Goal: Complete application form: Complete application form

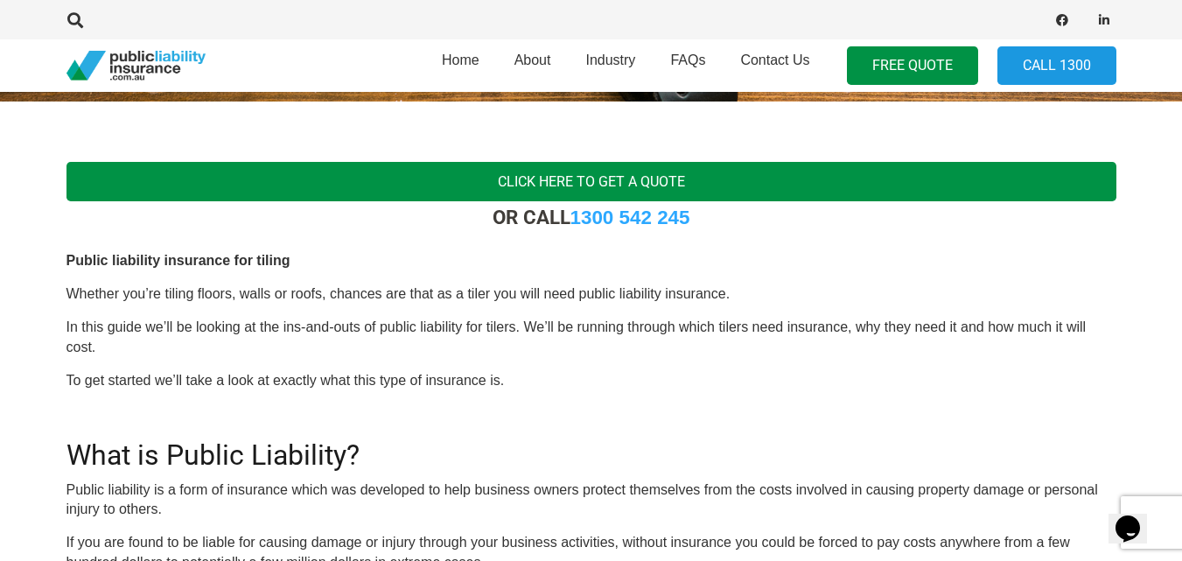
click at [568, 193] on link "Click here to get a quote" at bounding box center [592, 181] width 1050 height 39
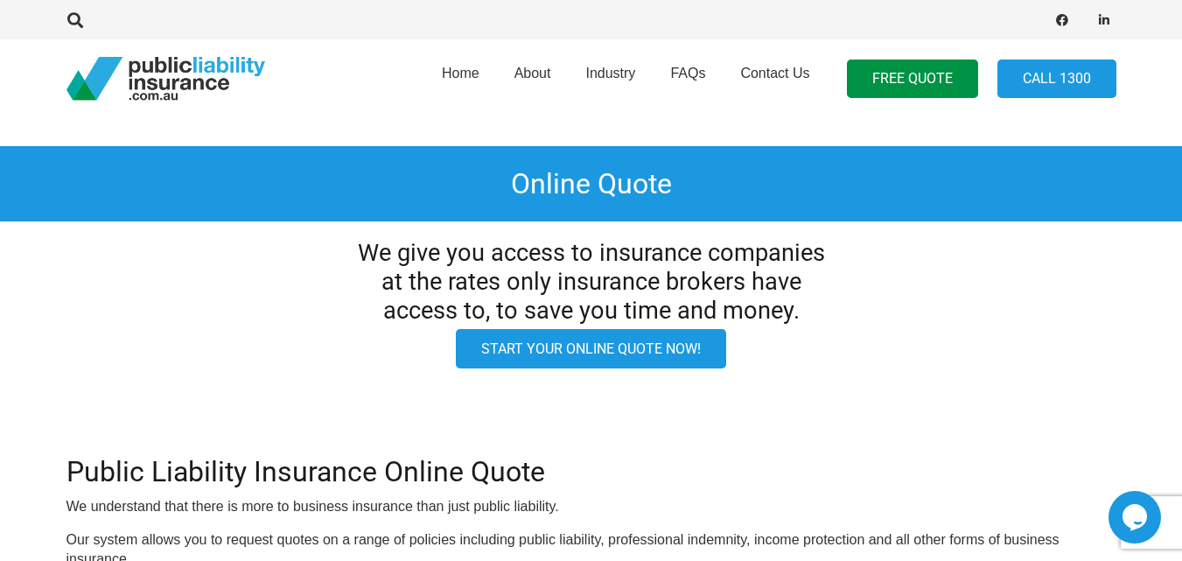
click at [662, 357] on link "Start your online quote now!" at bounding box center [591, 348] width 270 height 39
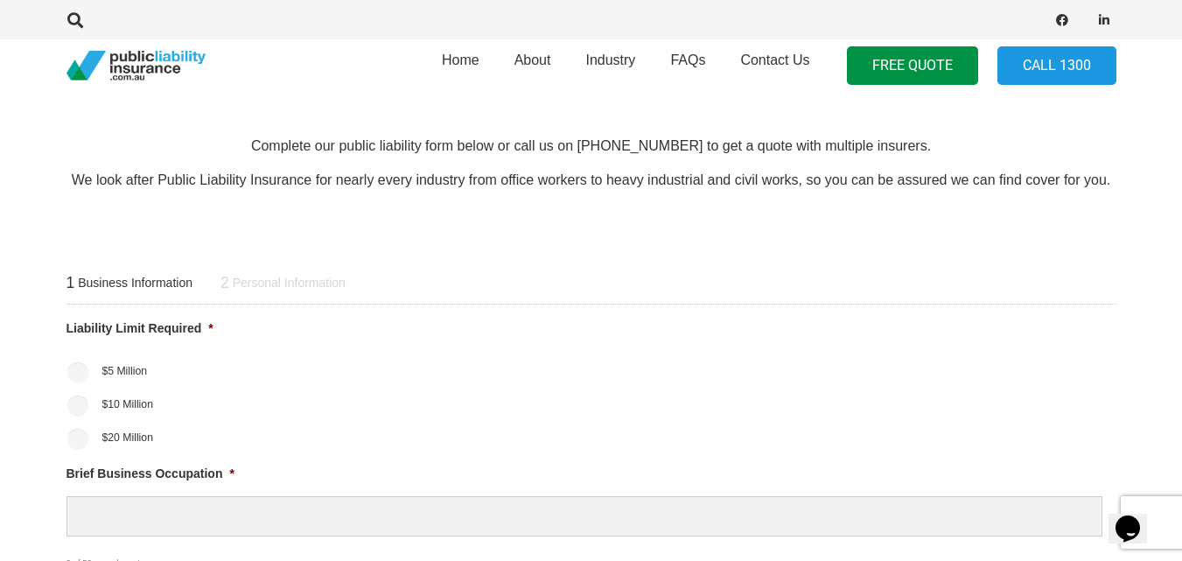
scroll to position [493, 0]
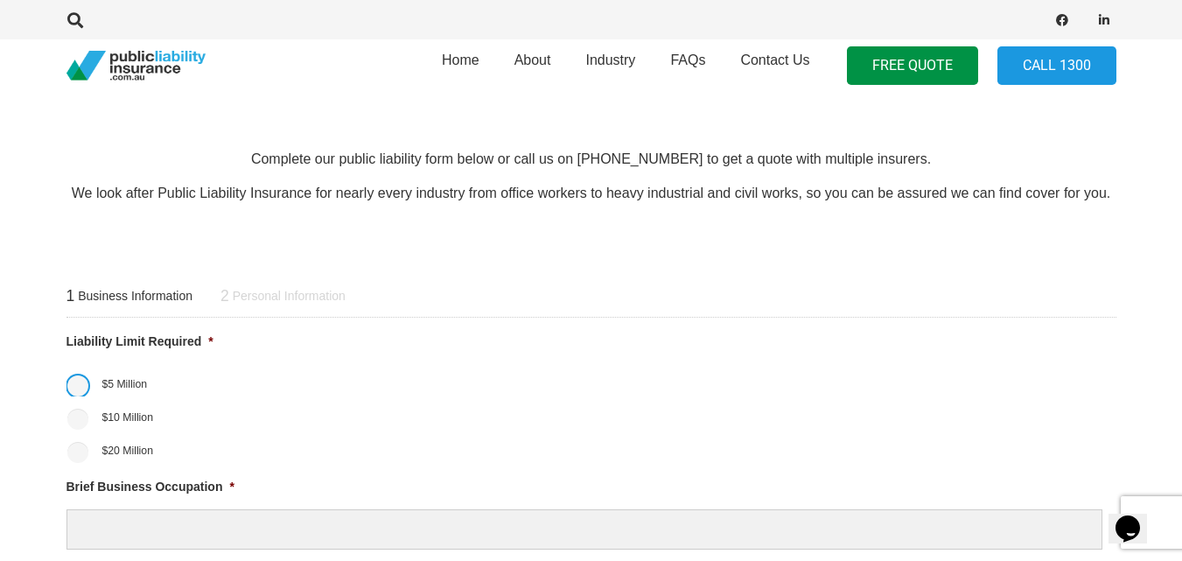
click at [83, 384] on input "$5 Million" at bounding box center [77, 385] width 21 height 21
radio input "true"
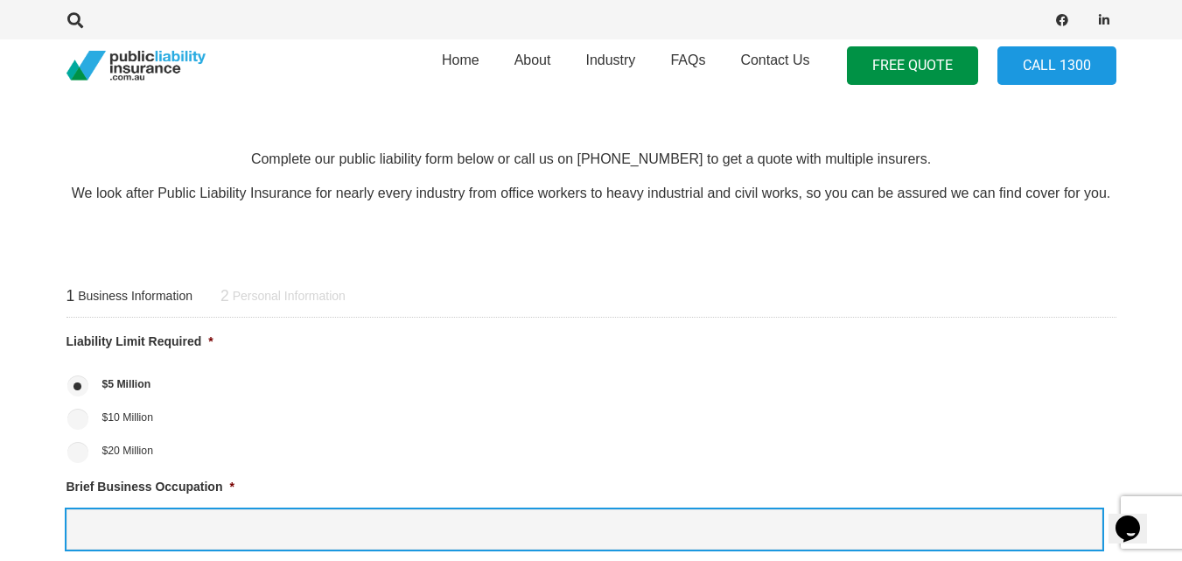
click at [232, 547] on input "Brief Business Occupation *" at bounding box center [585, 529] width 1036 height 41
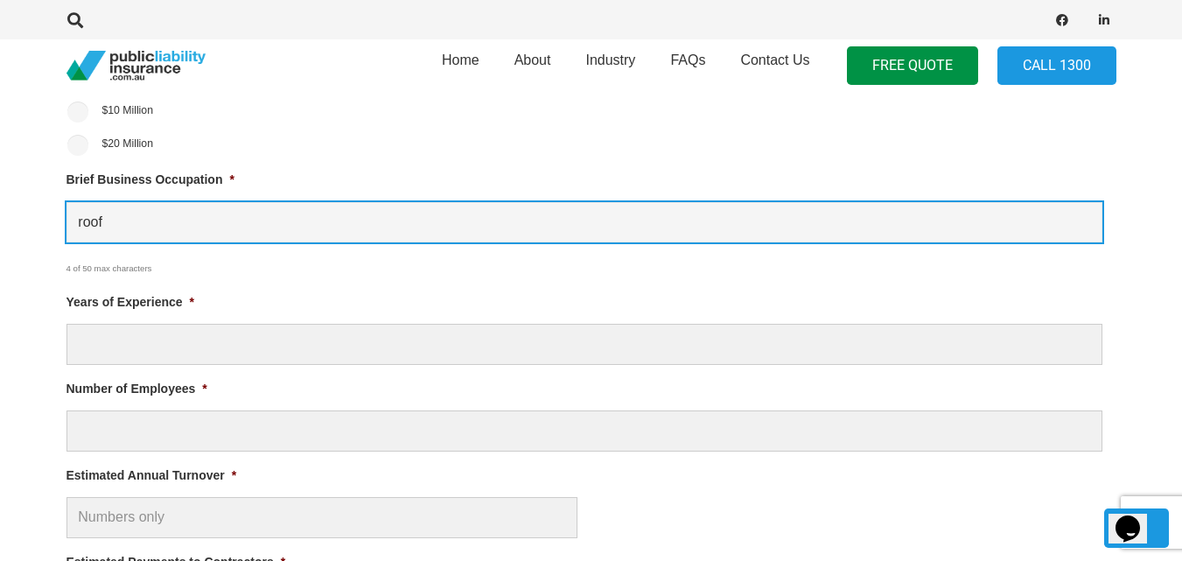
scroll to position [834, 0]
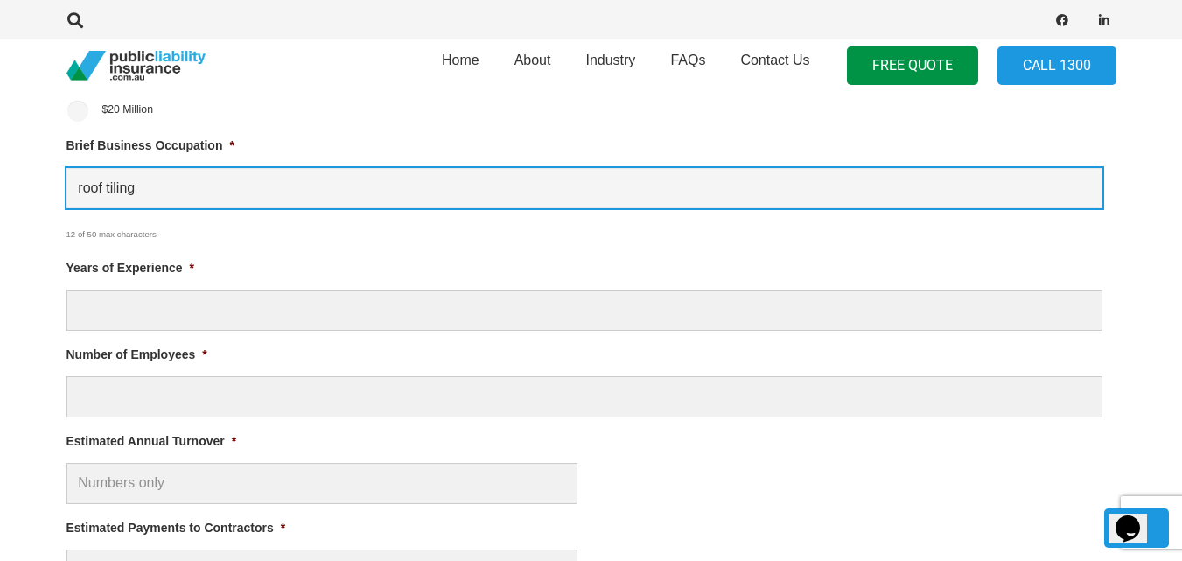
type input "roof tiling"
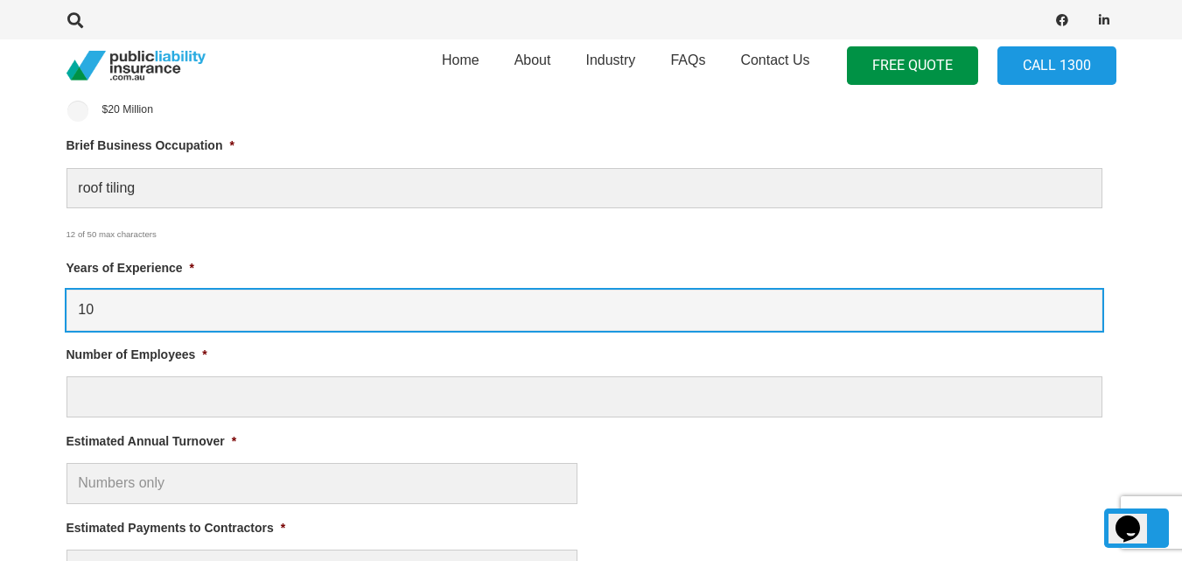
type input "10"
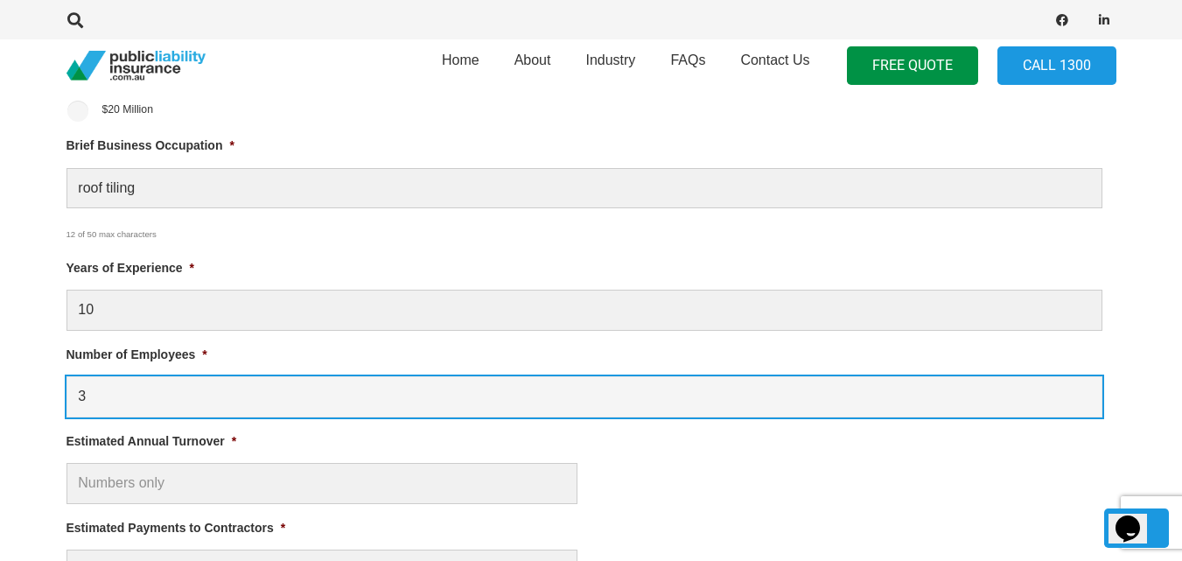
type input "3"
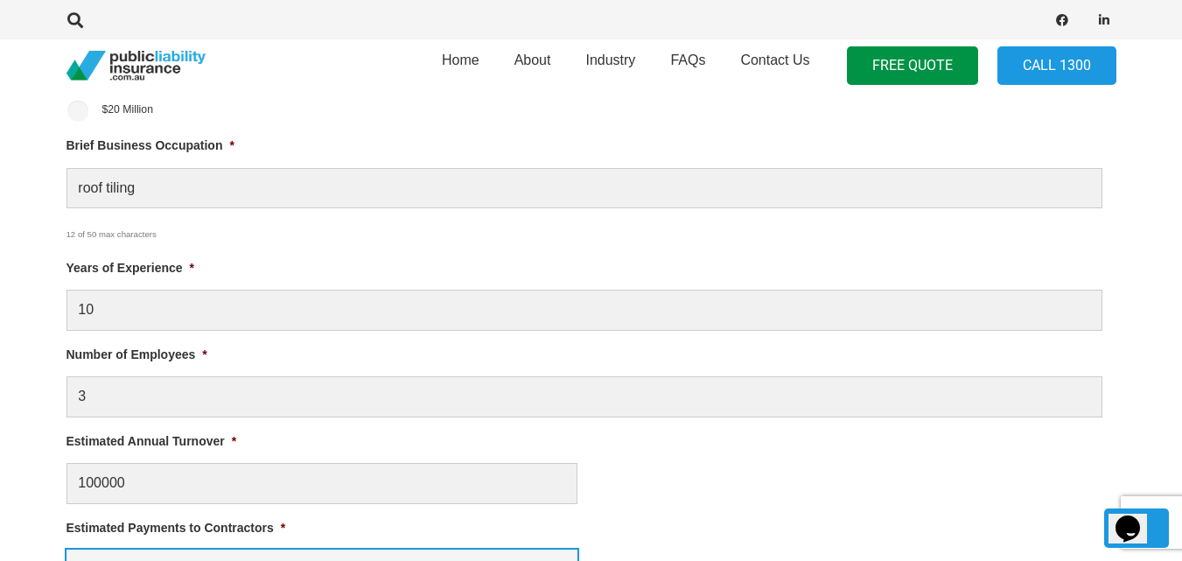
type input "$ 100,000.00"
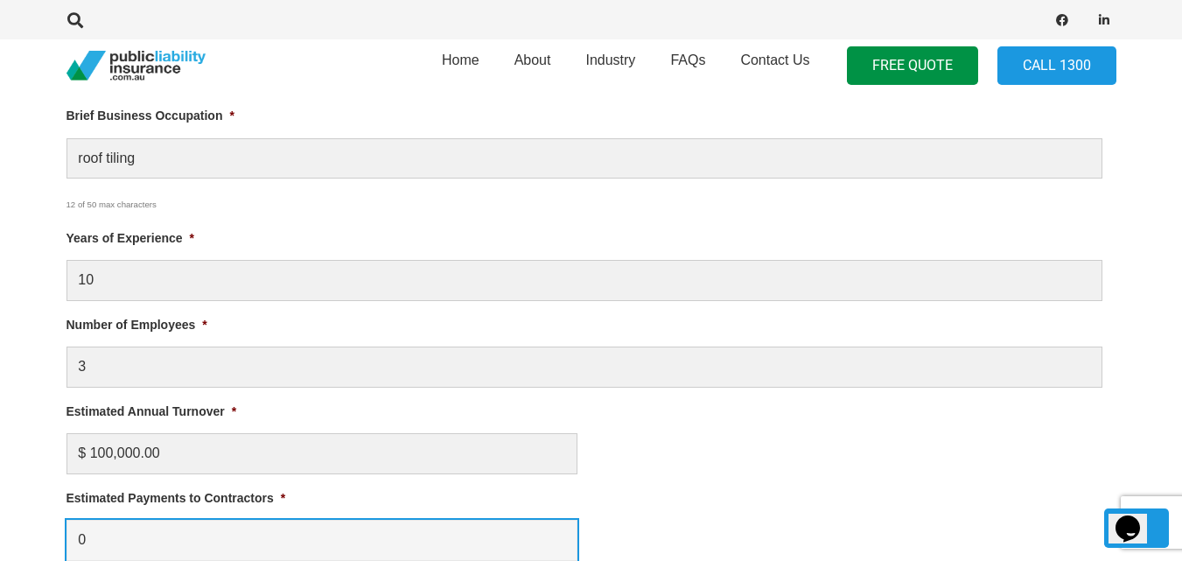
type input "0"
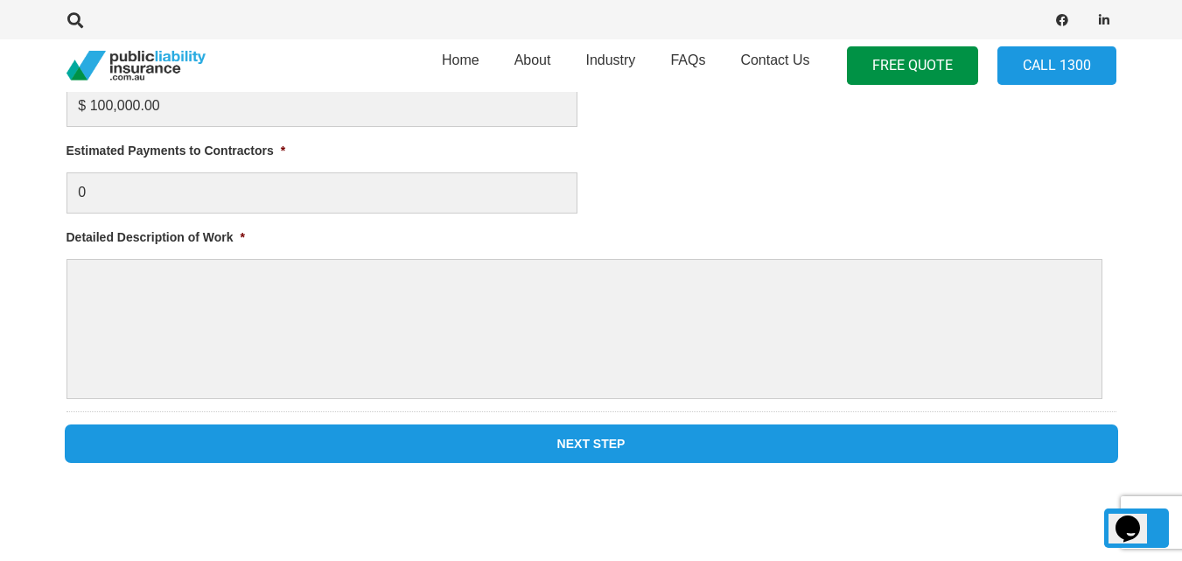
click at [67, 426] on input "Next Step" at bounding box center [592, 443] width 1050 height 35
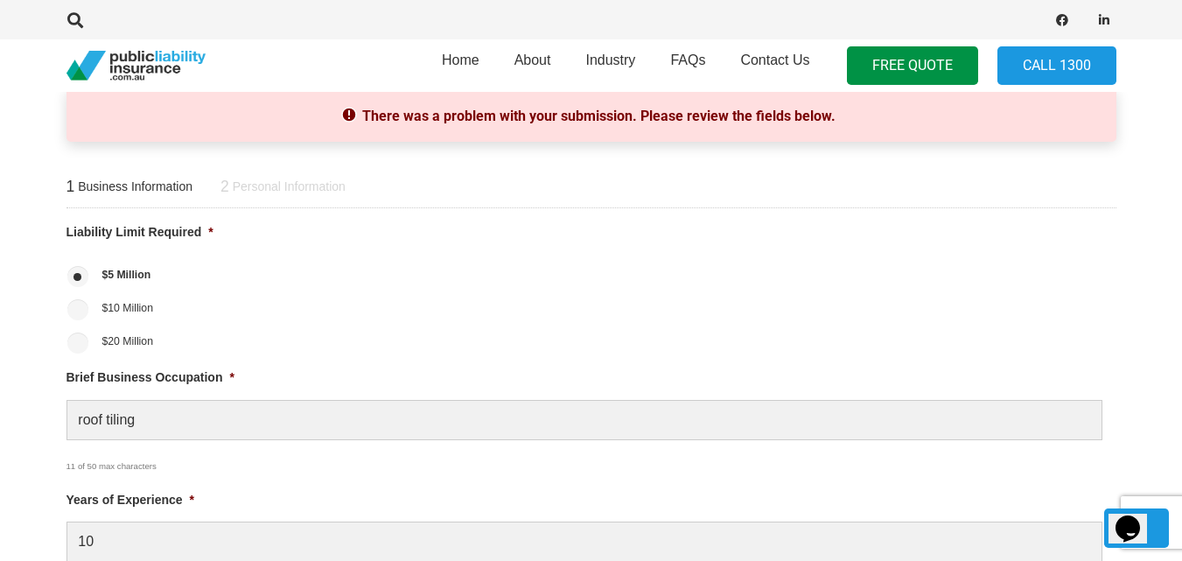
scroll to position [0, 0]
click at [326, 330] on li "$20 Million" at bounding box center [592, 340] width 1050 height 26
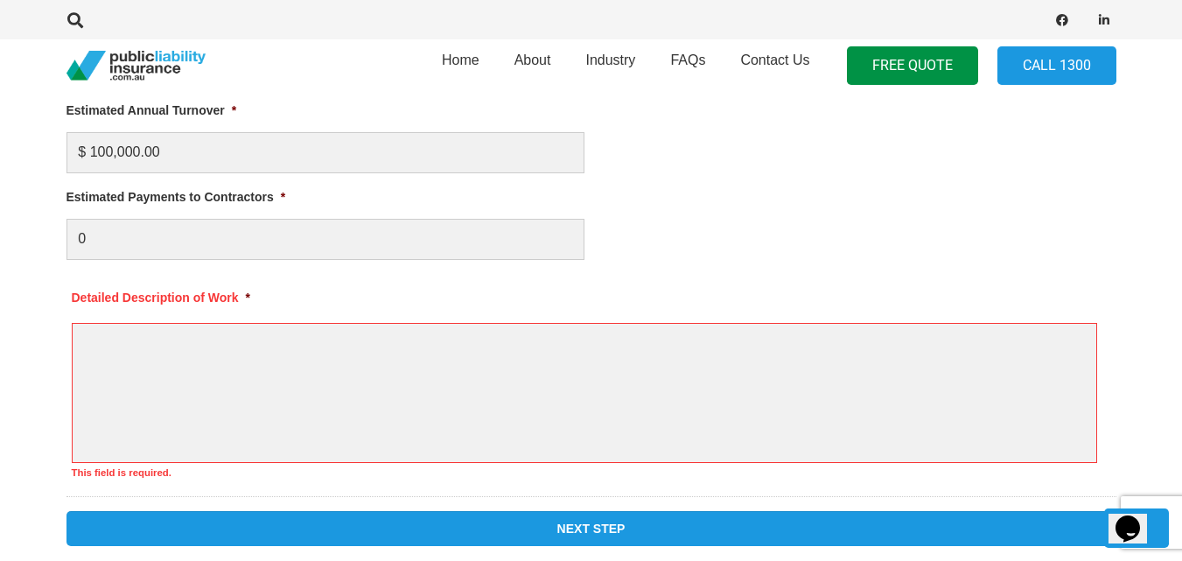
scroll to position [1308, 0]
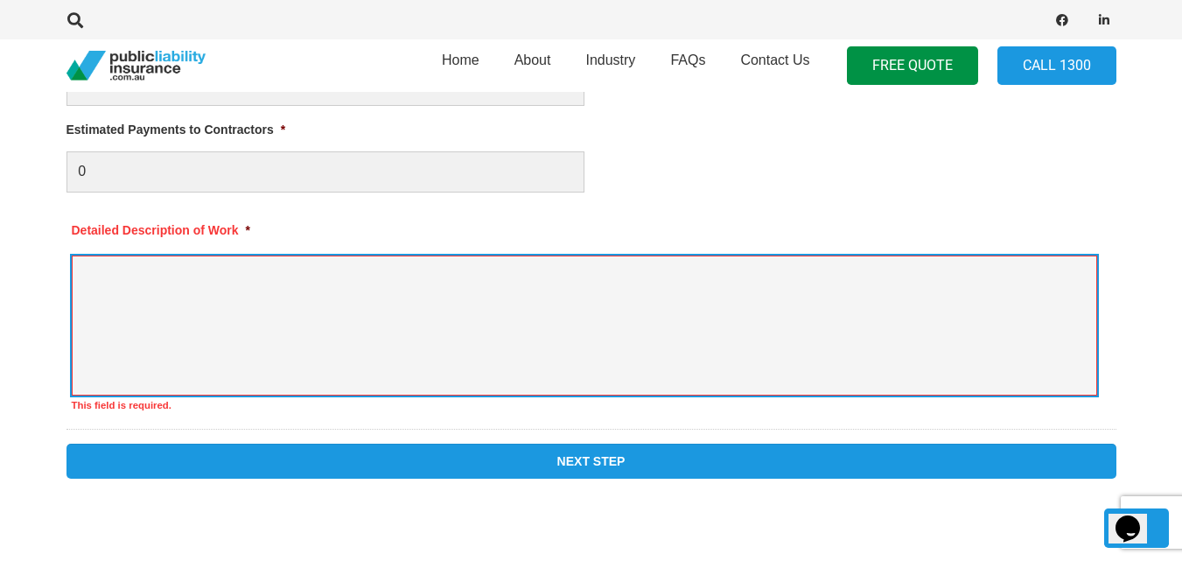
click at [326, 330] on textarea "Detailed Description of Work *" at bounding box center [585, 326] width 1026 height 140
type textarea "roofing services"
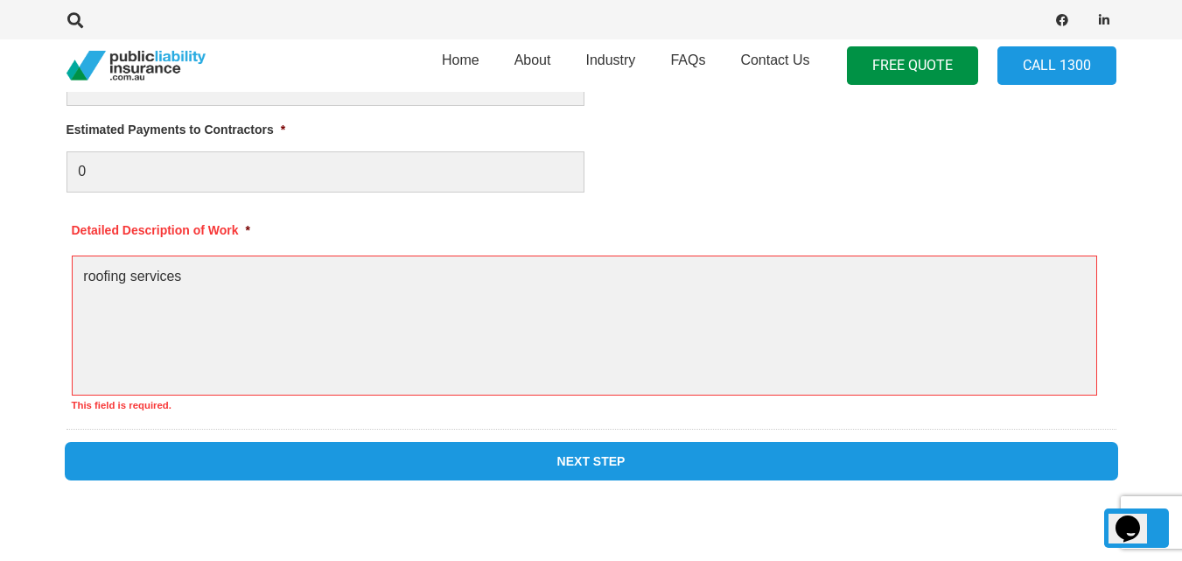
click at [480, 454] on input "Next Step" at bounding box center [592, 461] width 1050 height 35
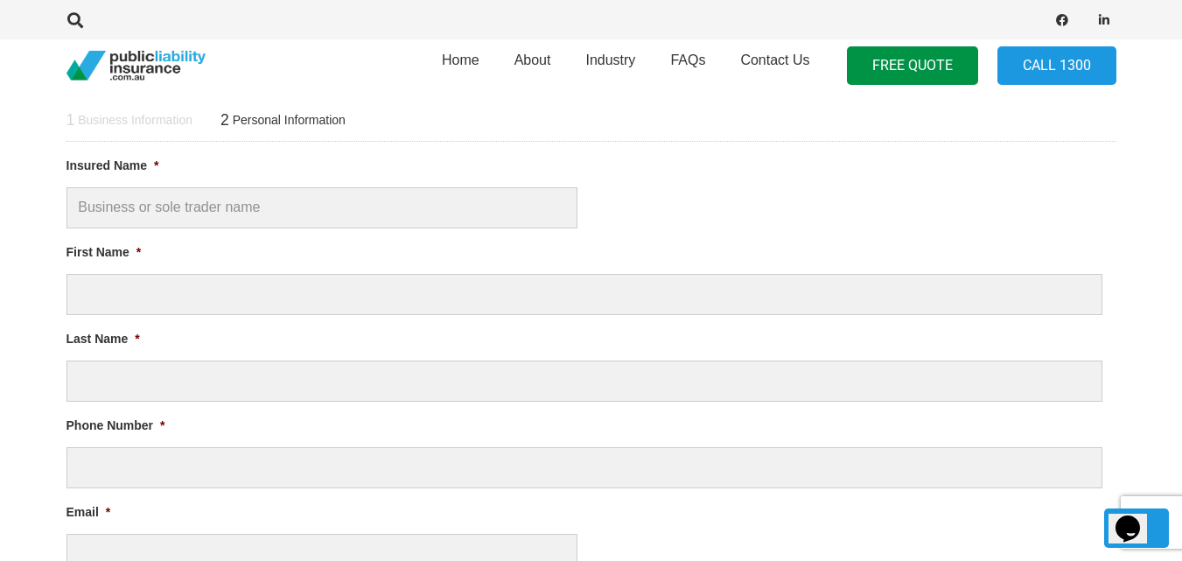
scroll to position [643, 0]
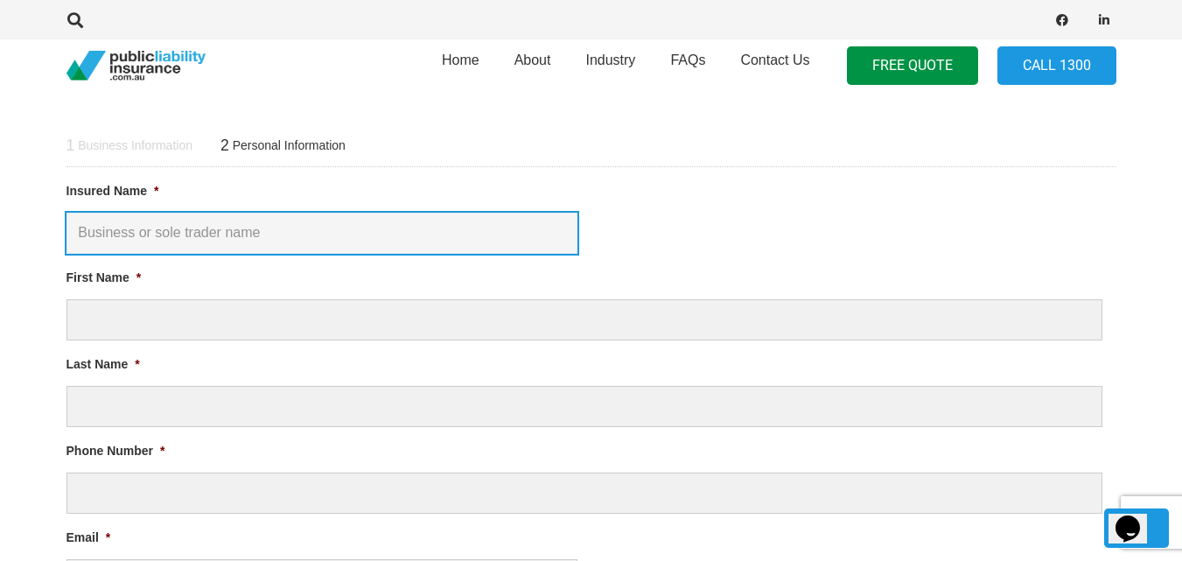
click at [452, 239] on input "Insured Name *" at bounding box center [322, 233] width 511 height 41
type input "Zacky's Roofing Pty Ltd"
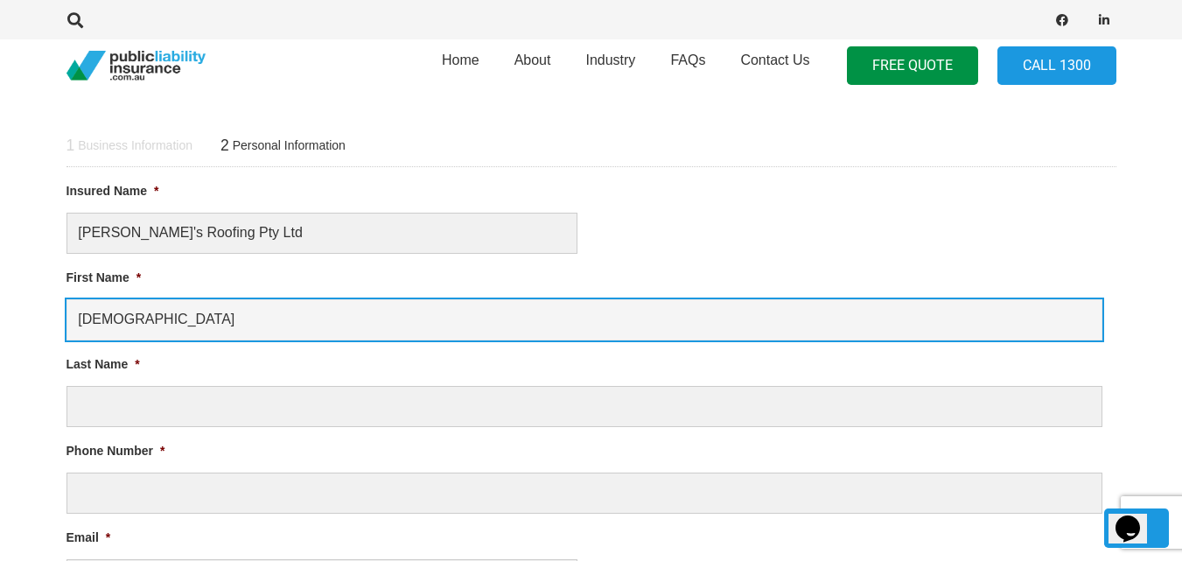
type input "isaiah"
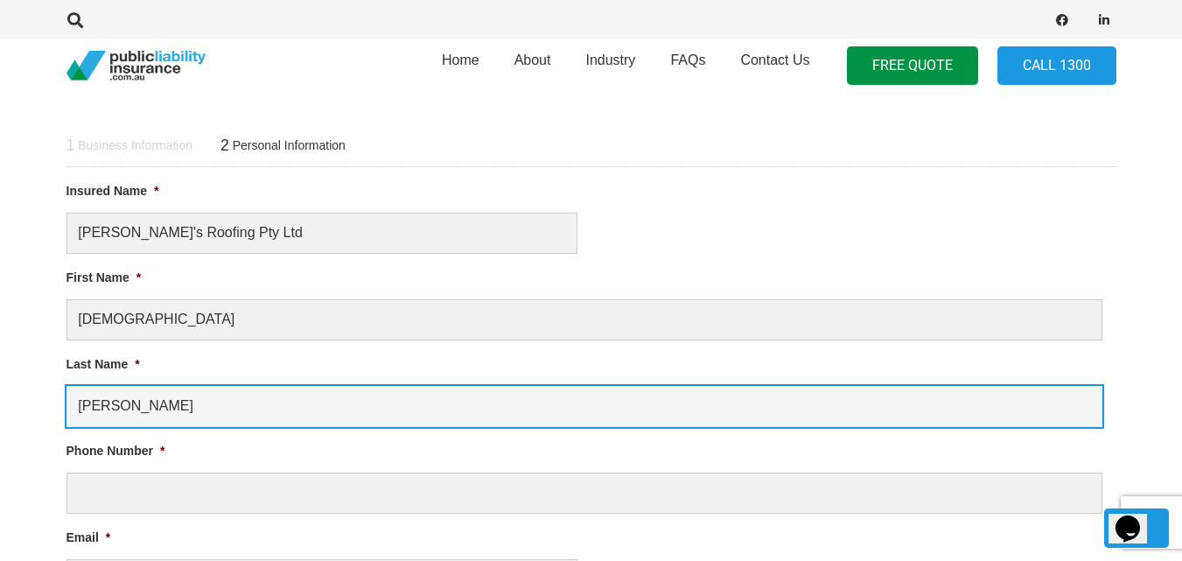
type input "nauer"
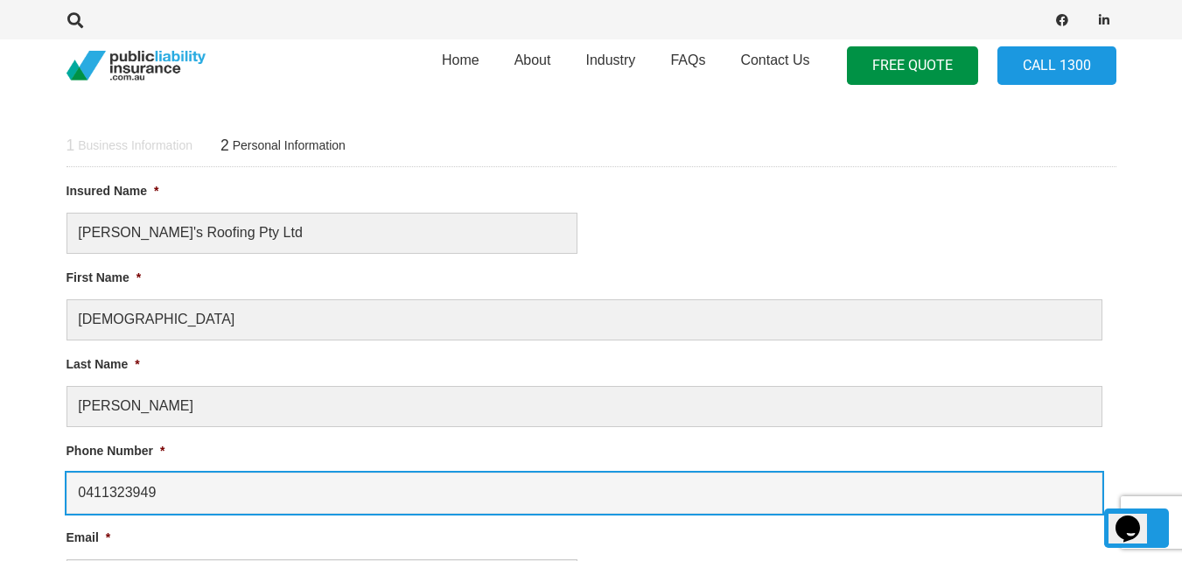
type input "0411323949"
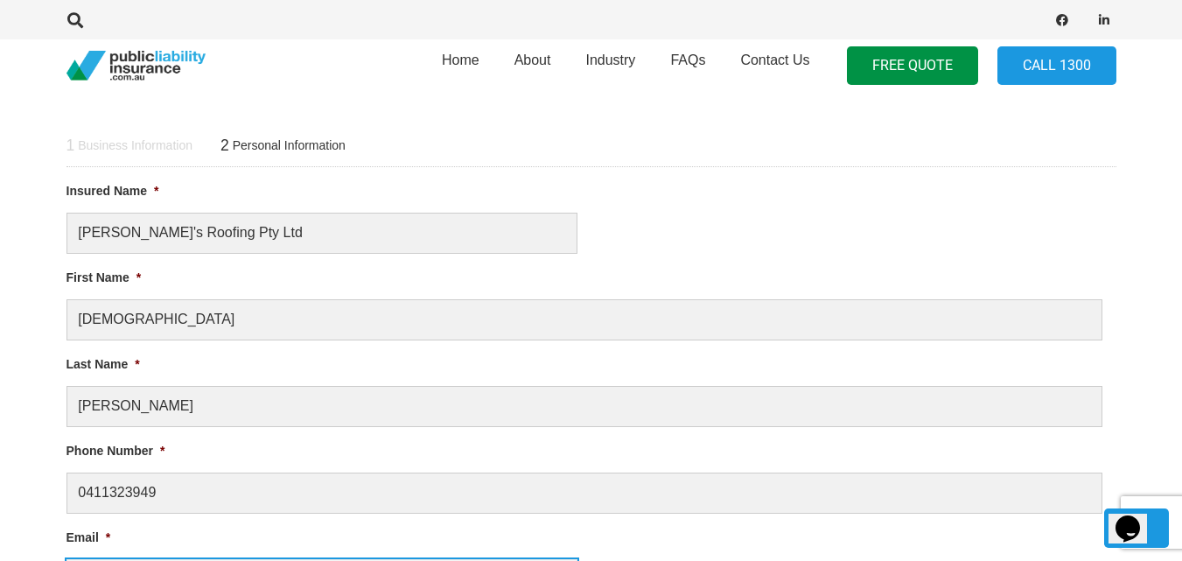
scroll to position [683, 0]
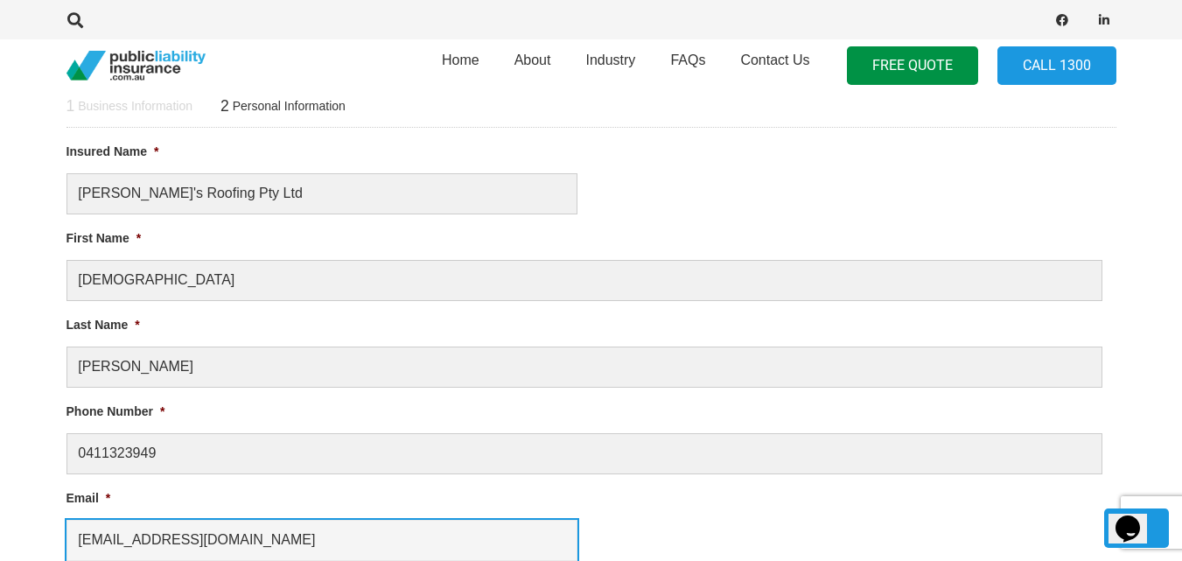
type input "zackysroofing@outlook.com"
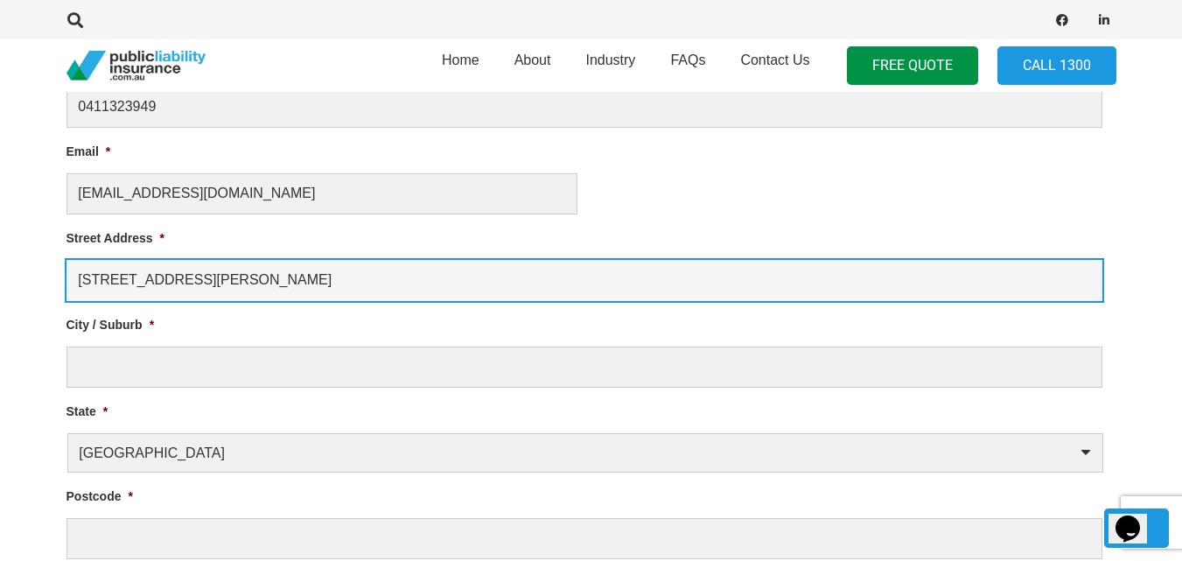
type input "19 debra avenue"
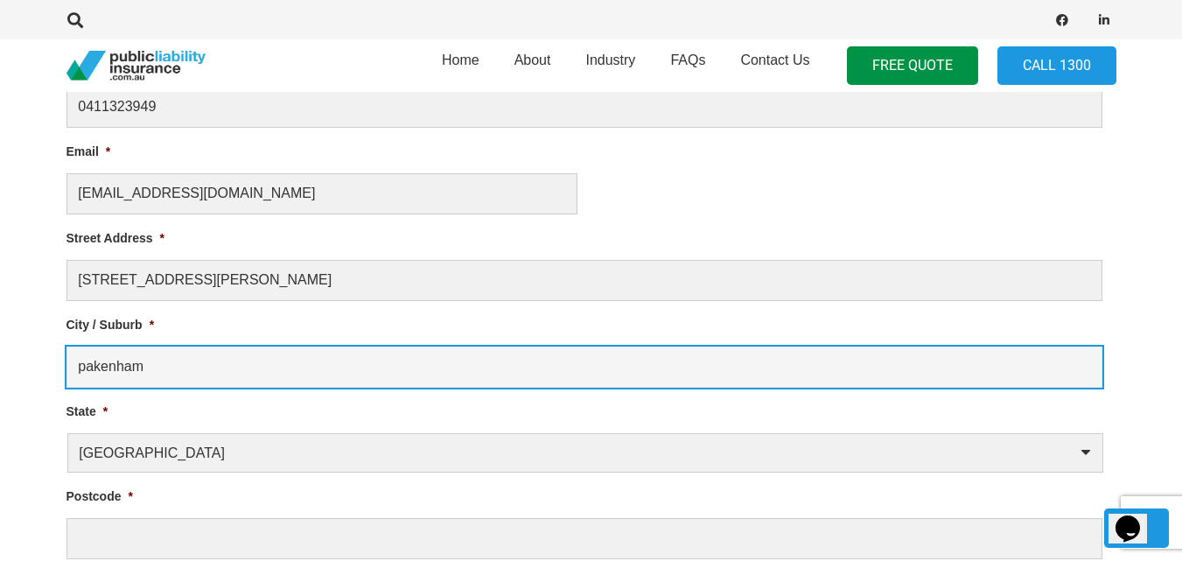
type input "pakenham"
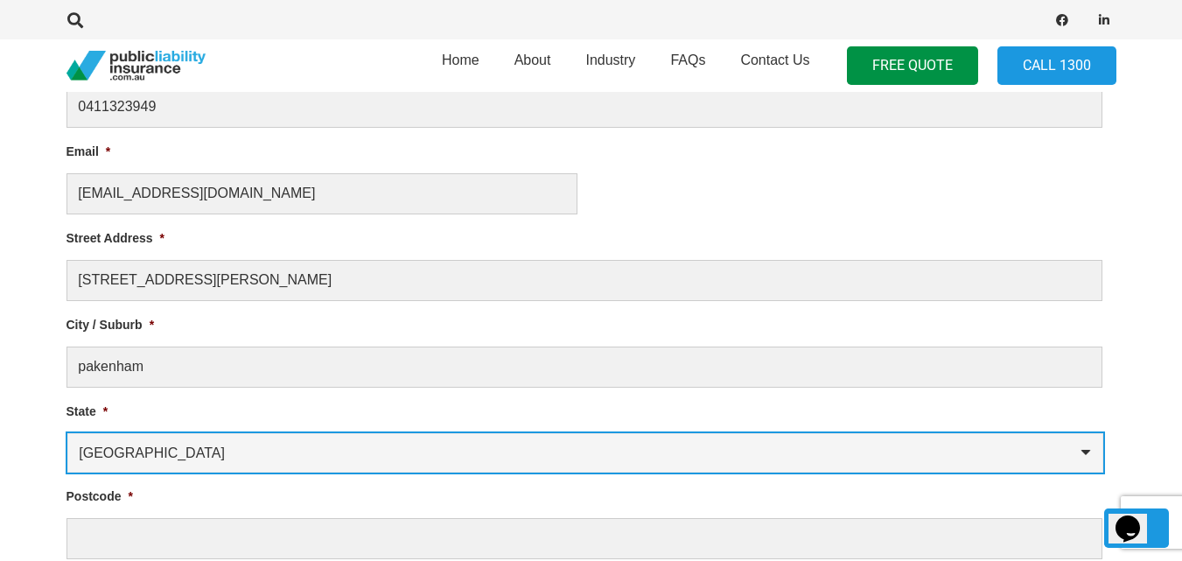
select select "Victoria"
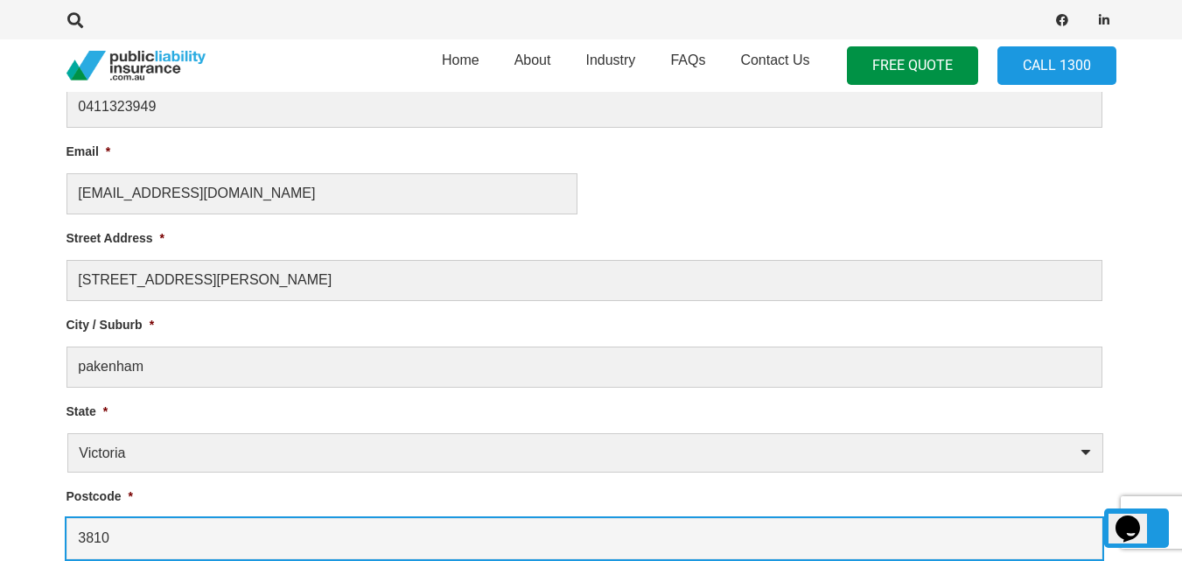
type input "3810"
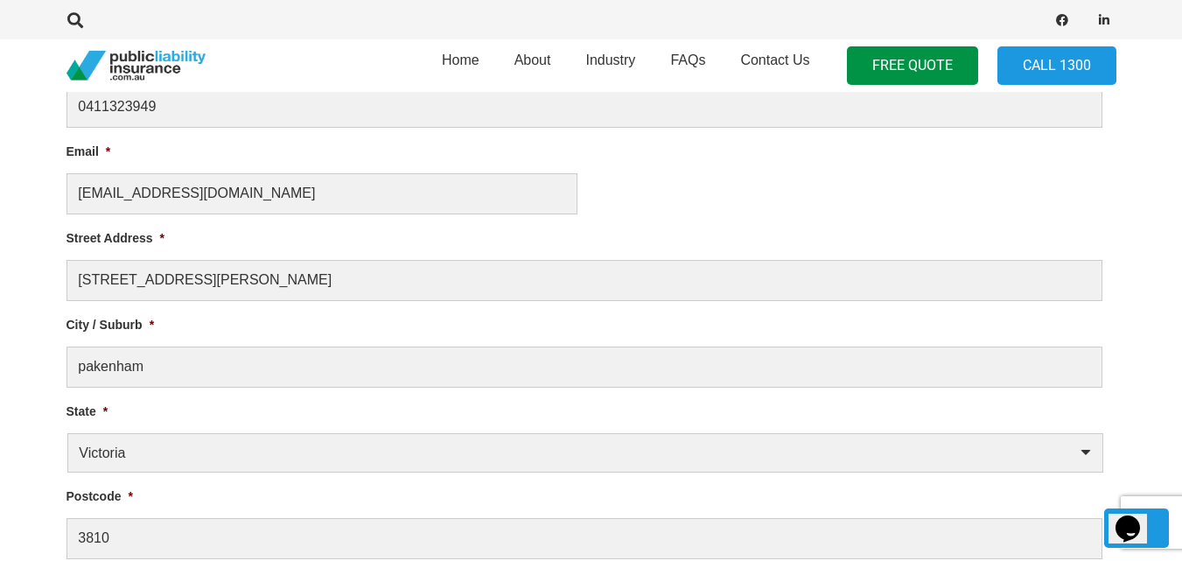
scroll to position [1377, 0]
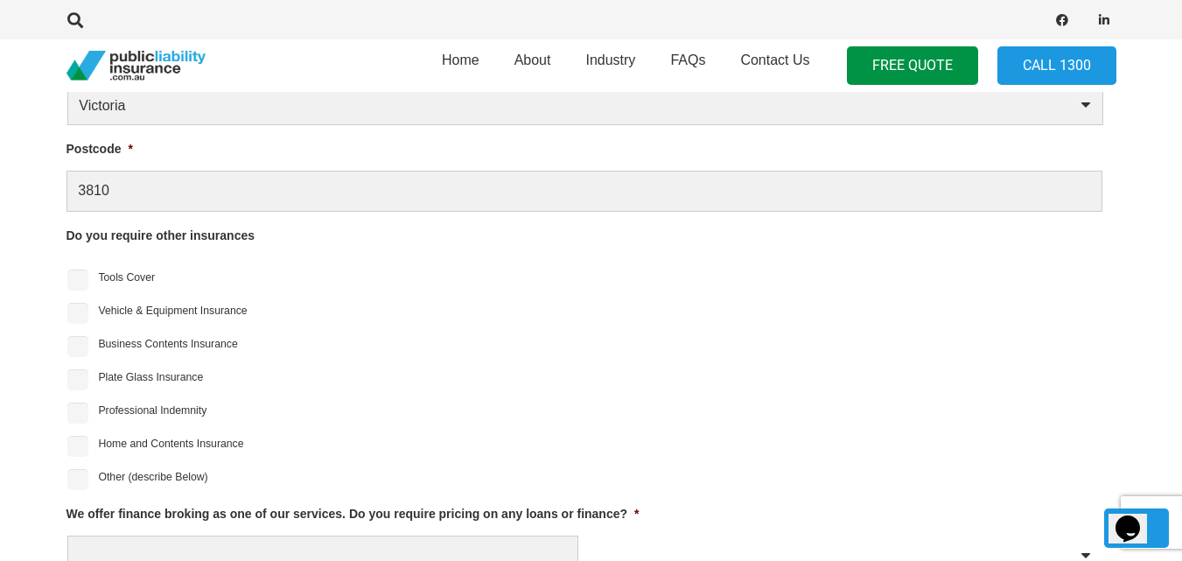
click at [116, 281] on label "Tools Cover" at bounding box center [126, 278] width 57 height 16
click at [88, 281] on input "Tools Cover" at bounding box center [77, 280] width 21 height 21
checkbox input "true"
click at [146, 319] on label "Vehicle & Equipment Insurance" at bounding box center [172, 311] width 149 height 16
click at [88, 319] on input "Vehicle & Equipment Insurance" at bounding box center [77, 313] width 21 height 21
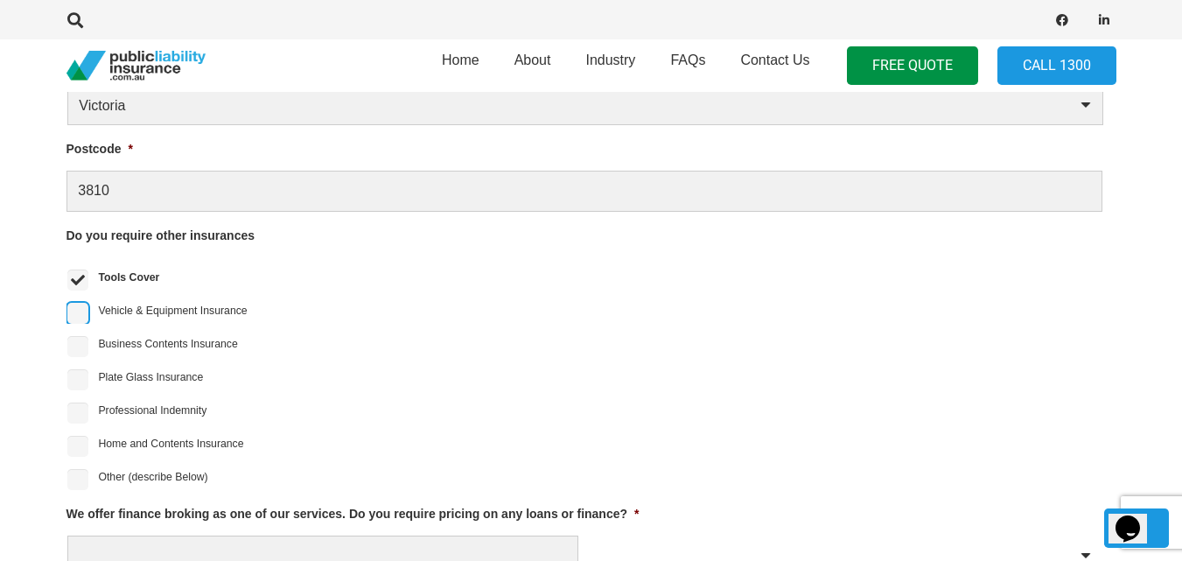
checkbox input "true"
click at [200, 475] on label "Other (describe Below)" at bounding box center [152, 477] width 109 height 16
click at [88, 475] on input "Other (describe Below)" at bounding box center [77, 479] width 21 height 21
checkbox input "true"
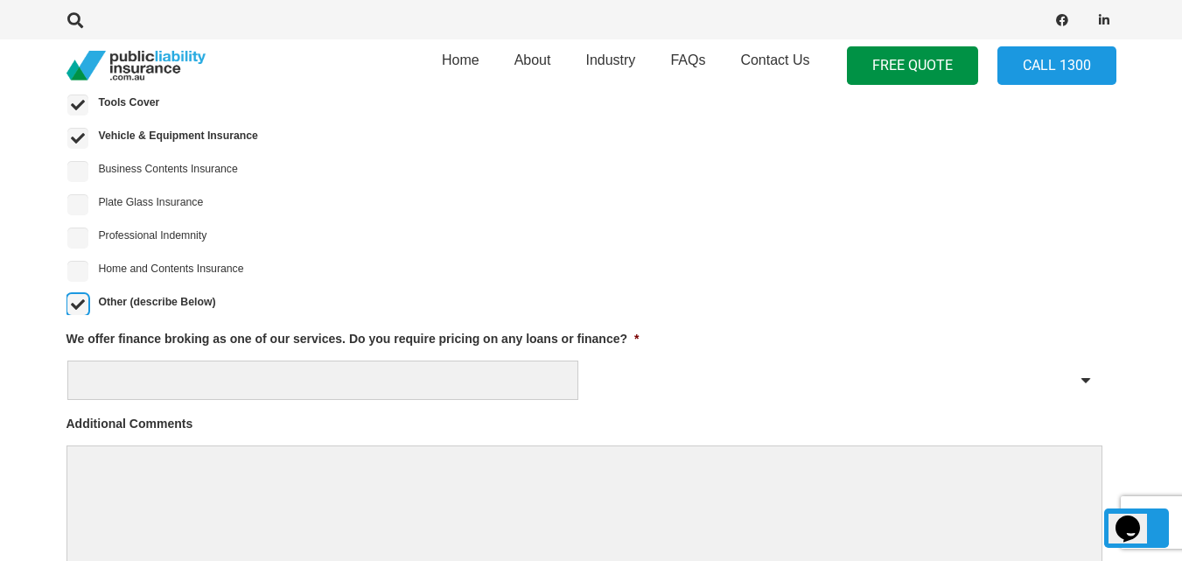
scroll to position [1615, 0]
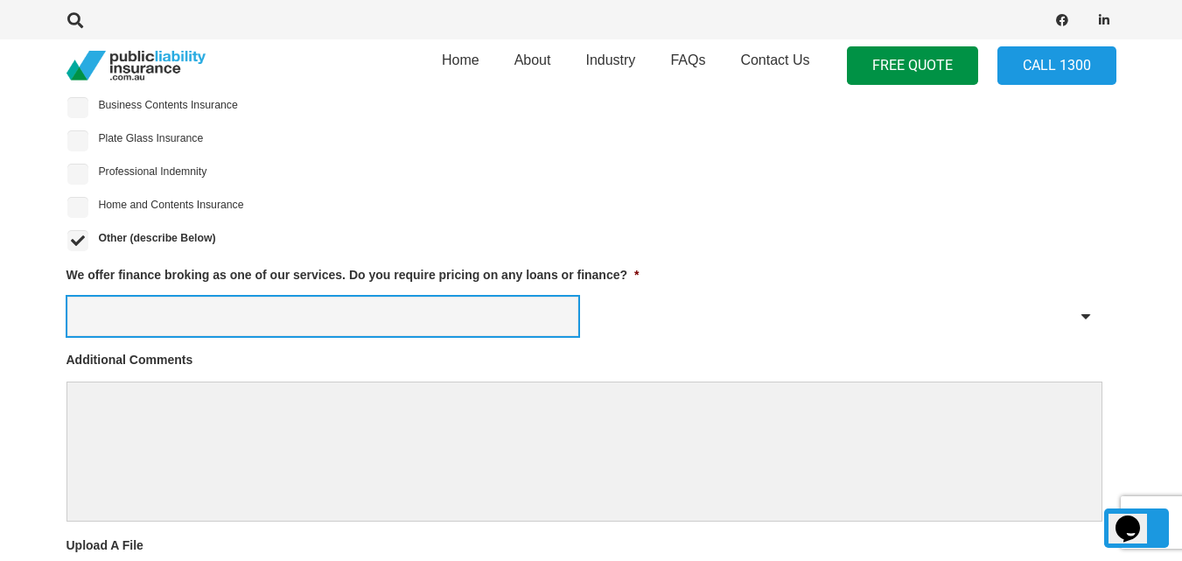
click at [347, 327] on select "Yes No" at bounding box center [322, 316] width 511 height 39
select select "No"
click at [67, 297] on select "Yes No" at bounding box center [322, 316] width 511 height 39
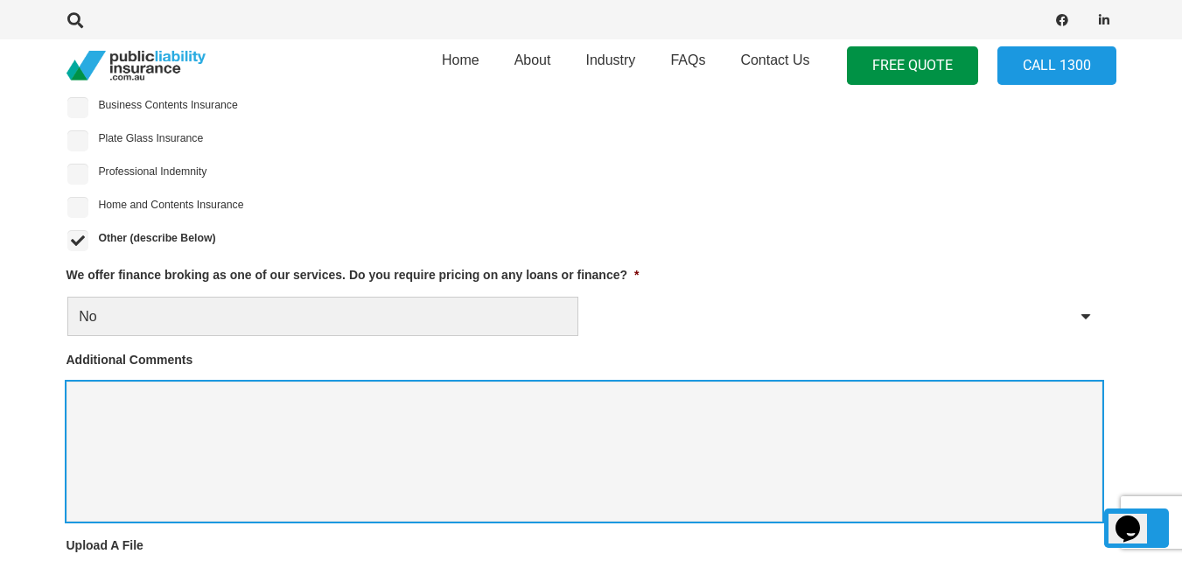
click at [108, 406] on textarea "Additional Comments" at bounding box center [585, 452] width 1036 height 140
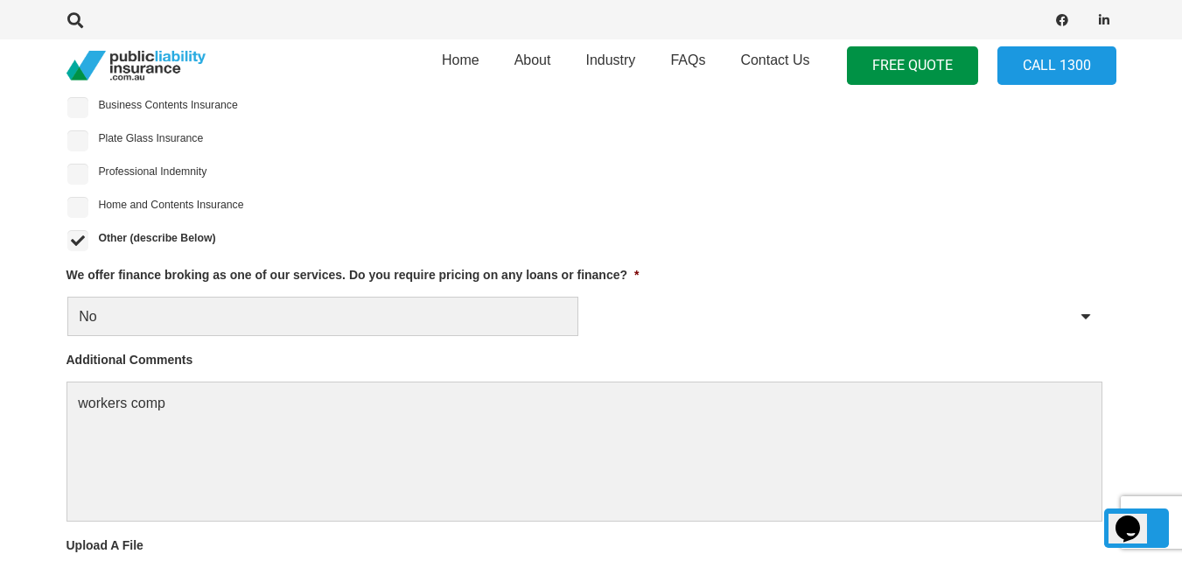
scroll to position [1923, 0]
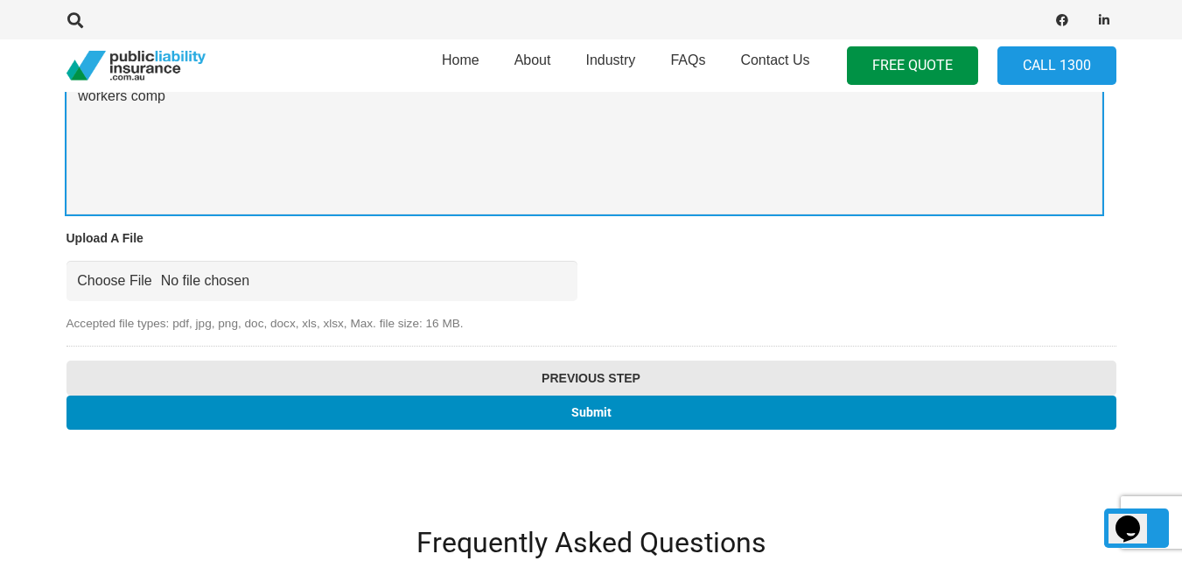
click at [313, 122] on textarea "workers comp" at bounding box center [585, 144] width 1036 height 140
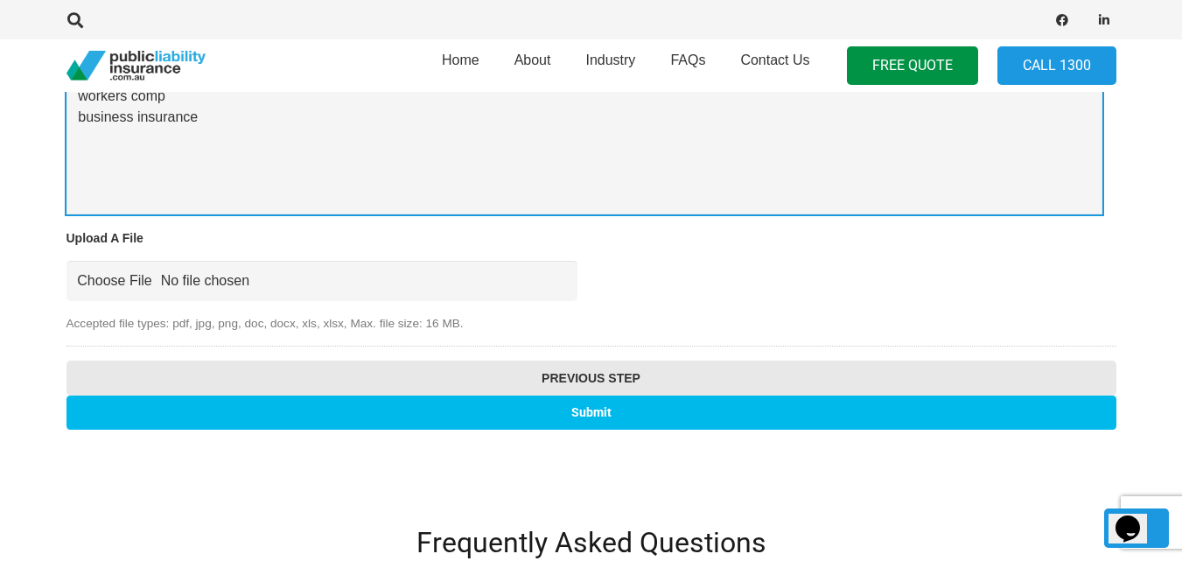
type textarea "workers comp business insurance"
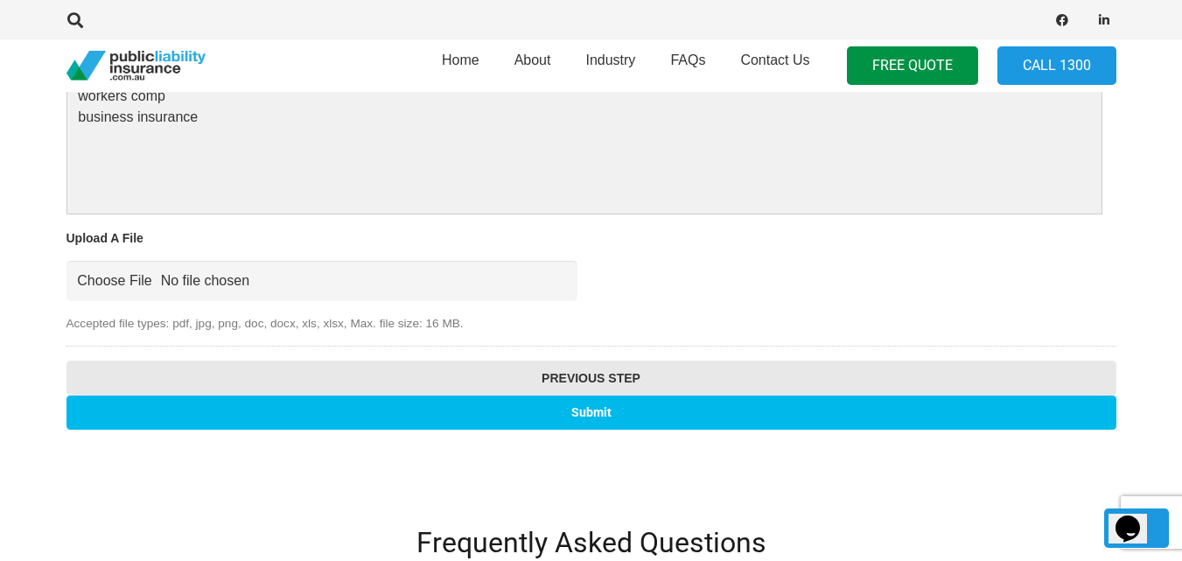
click at [606, 405] on input "Submit" at bounding box center [592, 413] width 1050 height 34
